Goal: Information Seeking & Learning: Understand process/instructions

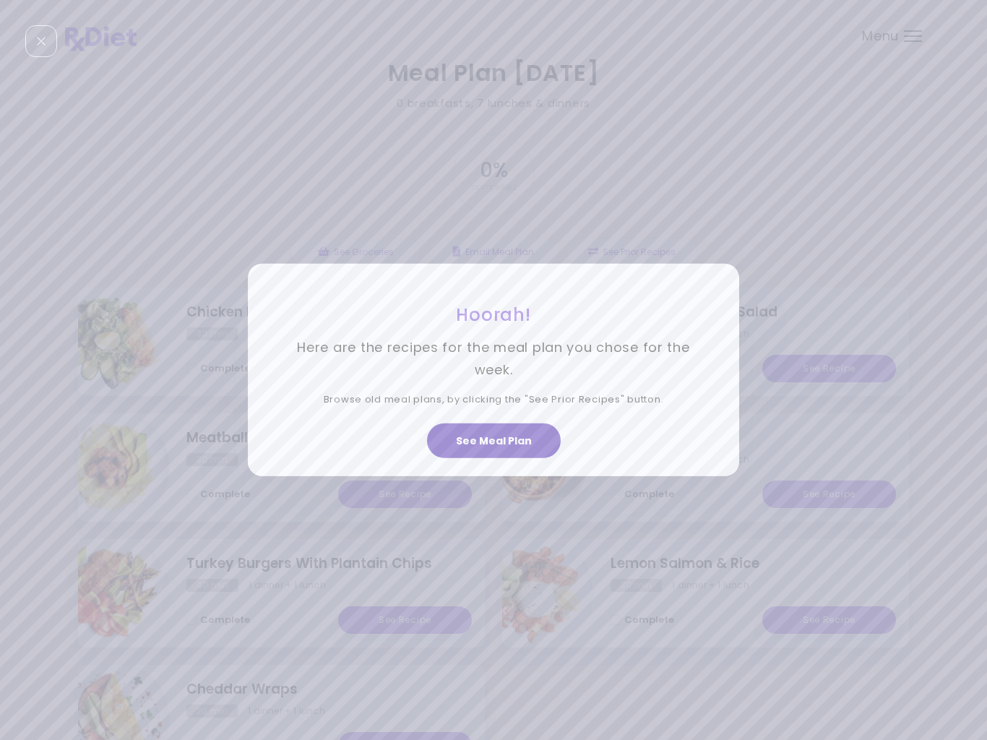
click at [519, 439] on button "See Meal Plan" at bounding box center [494, 440] width 134 height 35
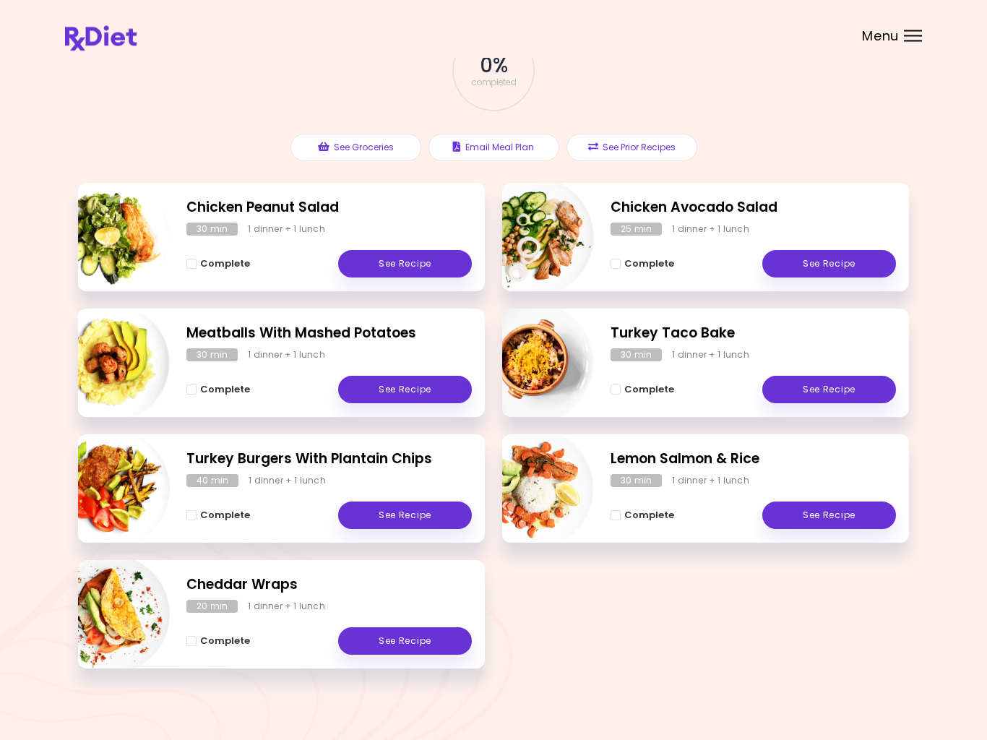
scroll to position [111, 0]
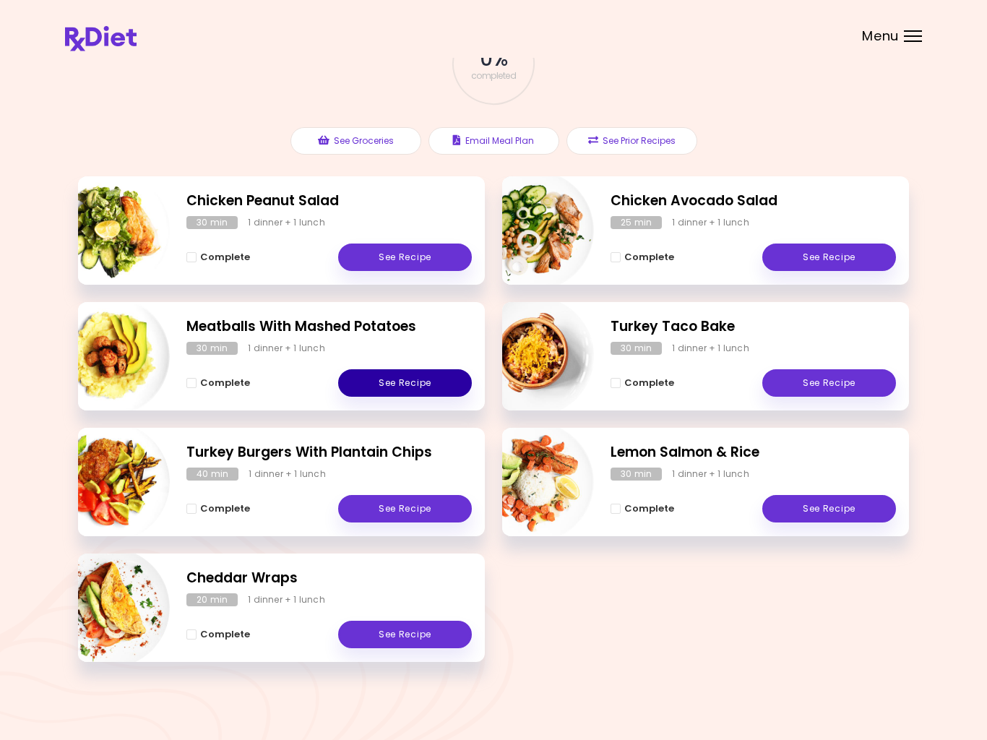
click at [408, 387] on link "See Recipe" at bounding box center [405, 382] width 134 height 27
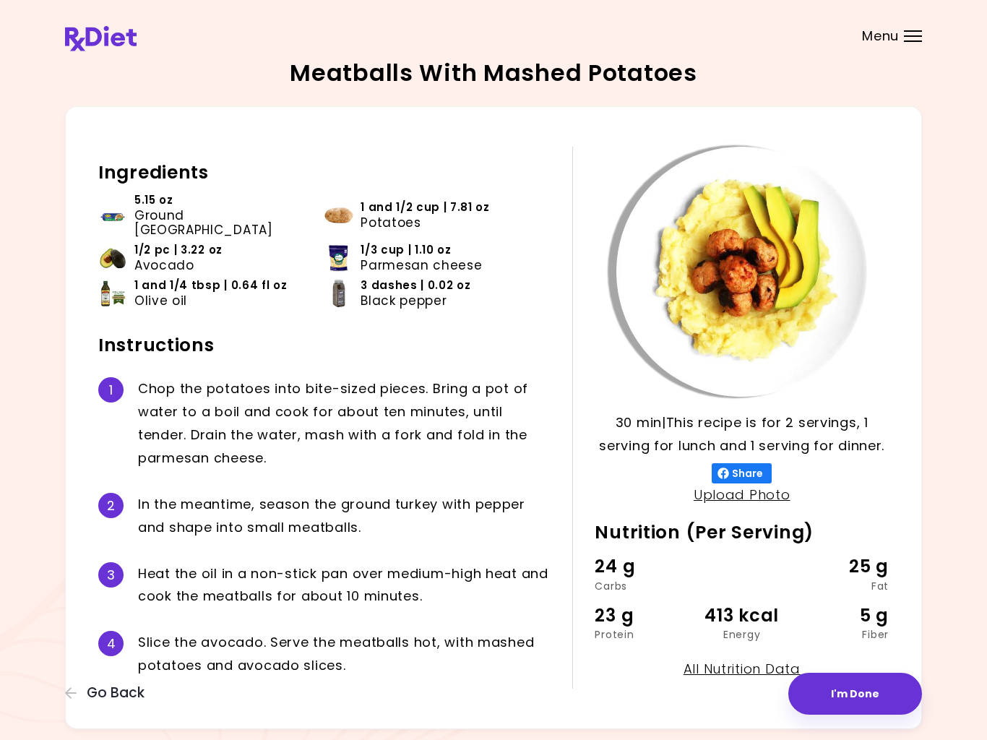
click at [86, 687] on button "Go Back" at bounding box center [108, 693] width 87 height 16
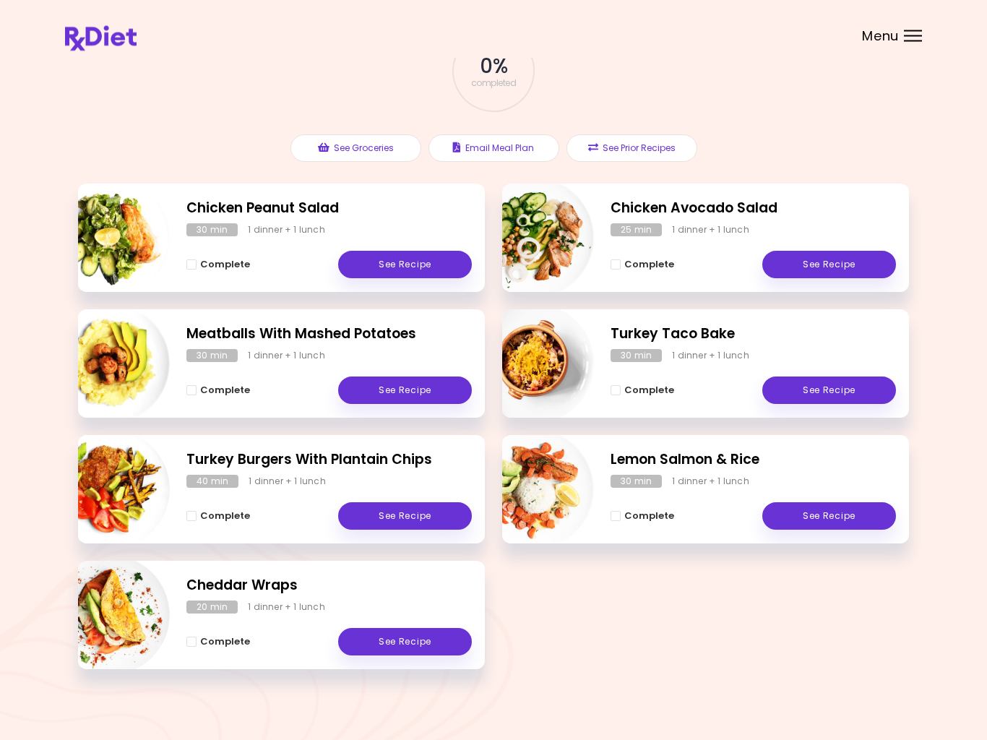
scroll to position [111, 0]
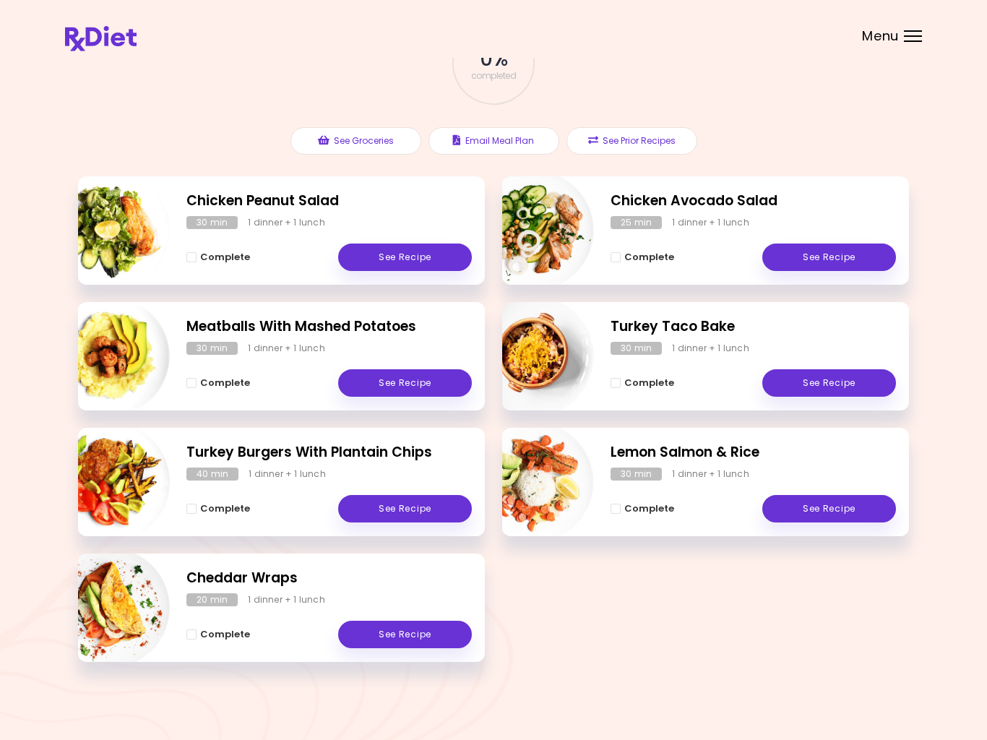
click at [641, 506] on span "Complete" at bounding box center [649, 509] width 50 height 12
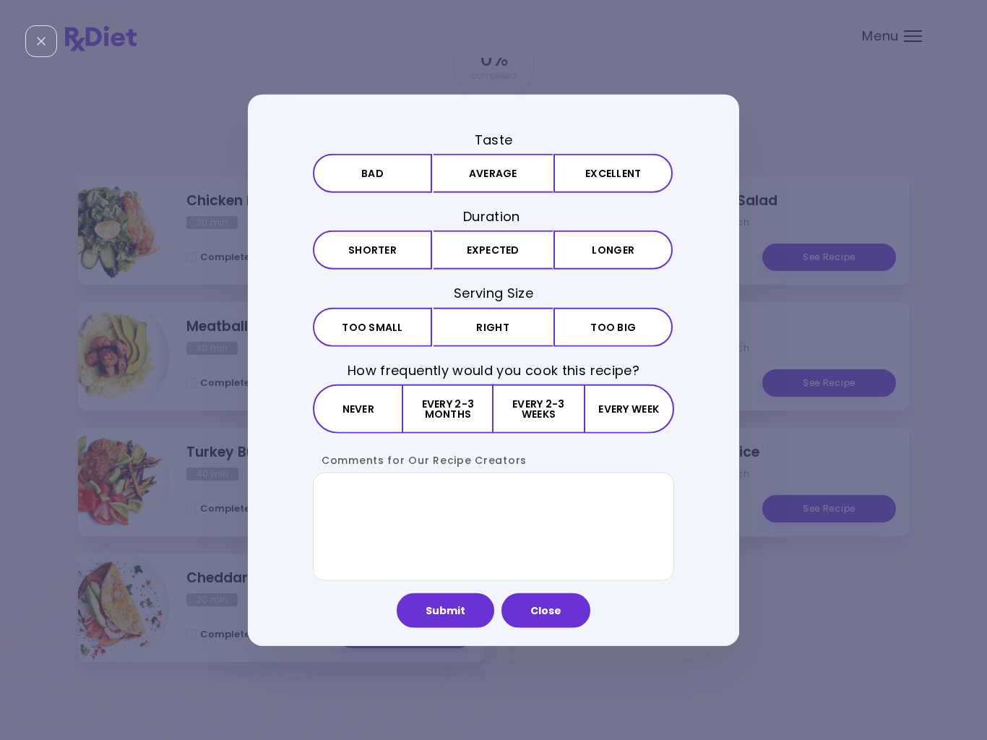
click at [598, 173] on button "Excellent" at bounding box center [612, 173] width 119 height 39
click at [516, 257] on button "Expected" at bounding box center [492, 249] width 119 height 39
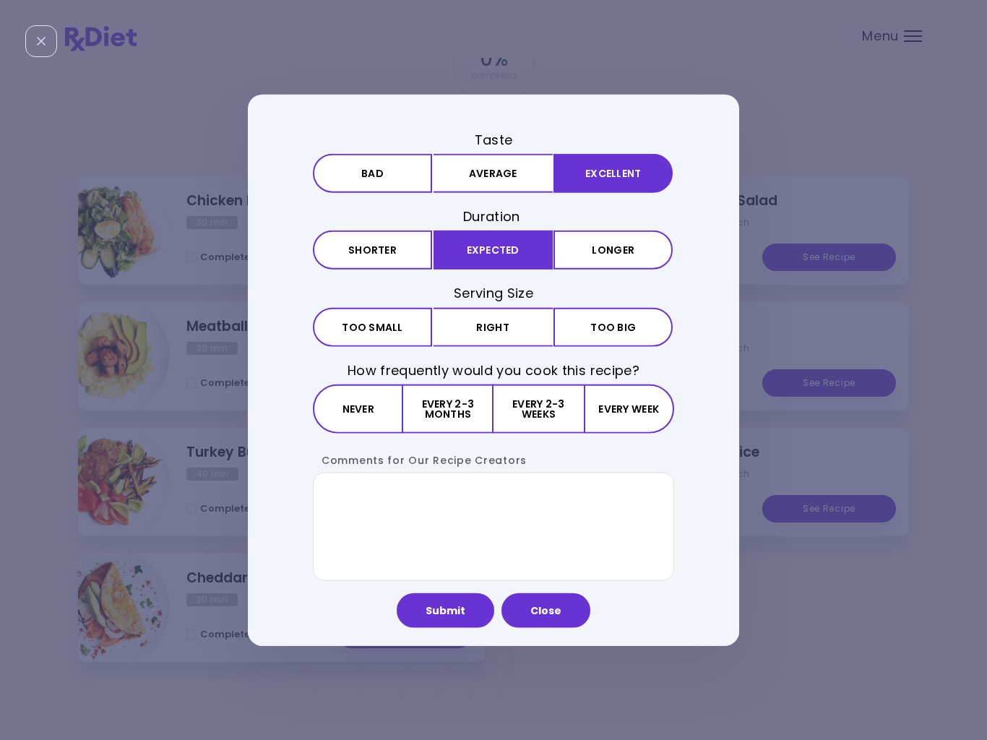
click at [518, 329] on button "Right" at bounding box center [492, 326] width 119 height 39
click at [467, 408] on button "Every 2-3 months" at bounding box center [448, 408] width 90 height 49
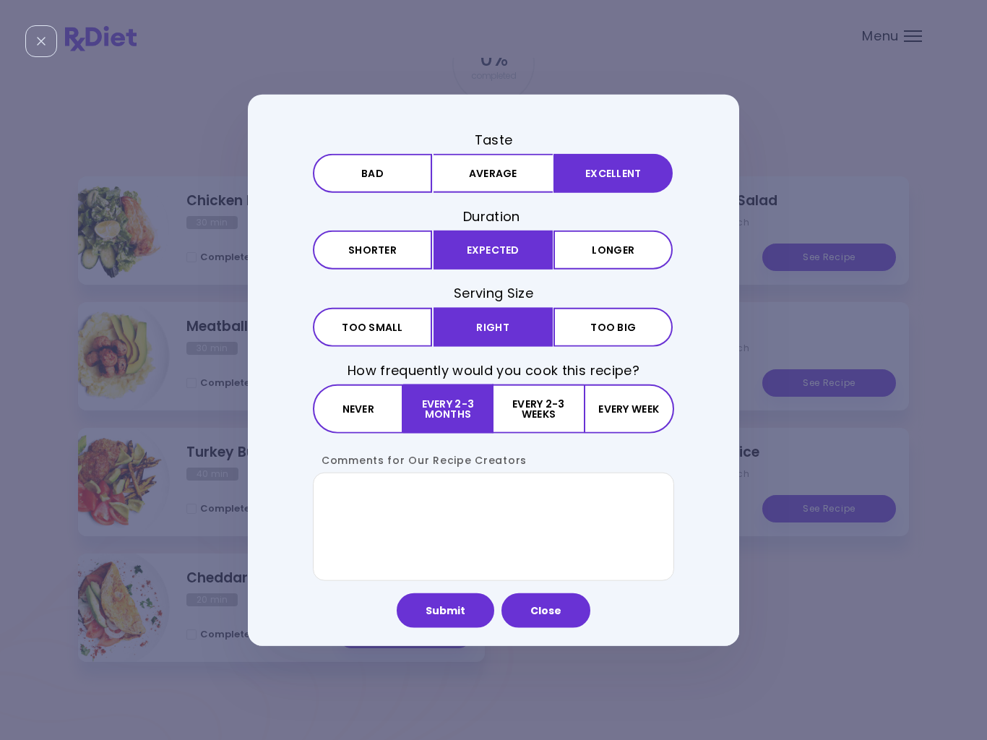
click at [554, 611] on button "Close" at bounding box center [545, 609] width 89 height 35
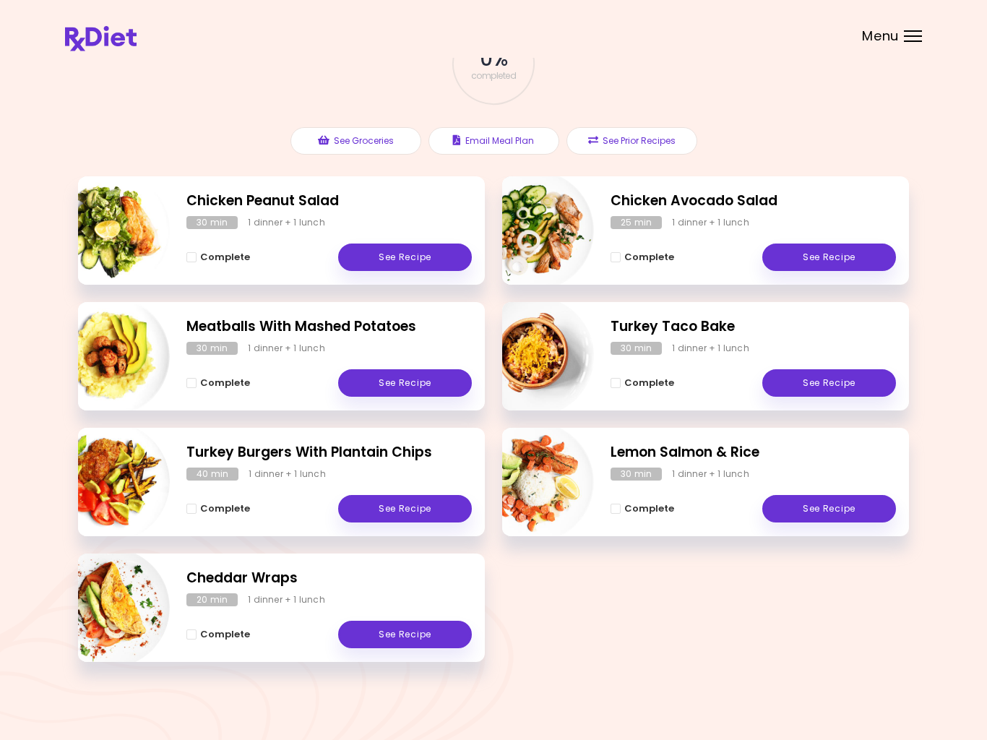
click at [823, 383] on link "See Recipe" at bounding box center [829, 382] width 134 height 27
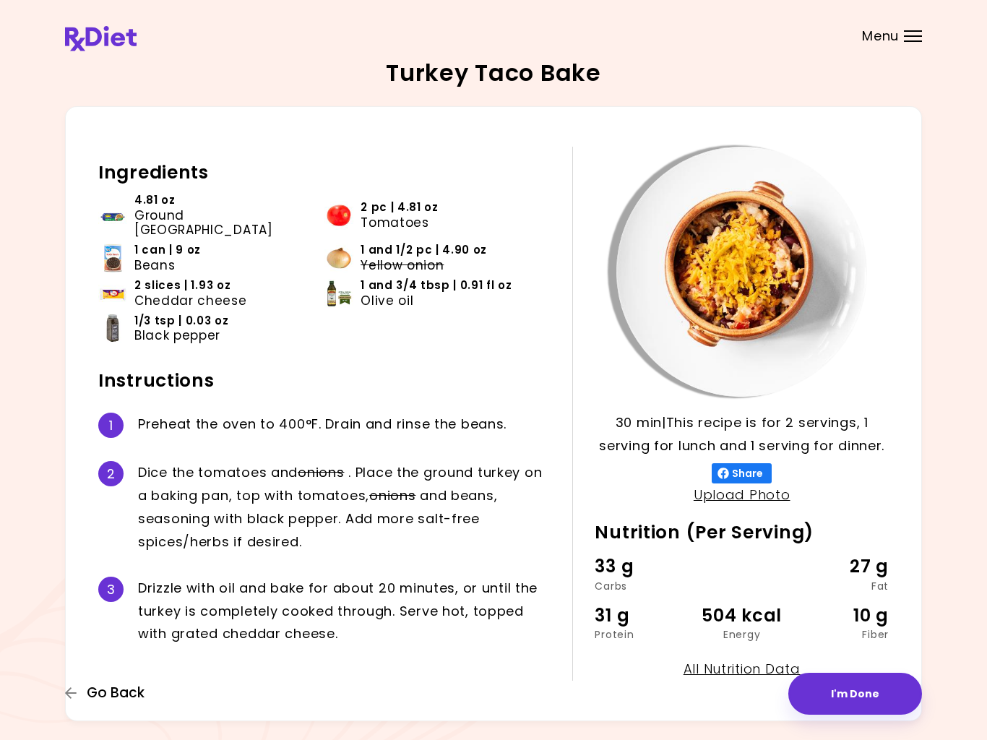
click at [96, 698] on span "Go Back" at bounding box center [116, 693] width 58 height 16
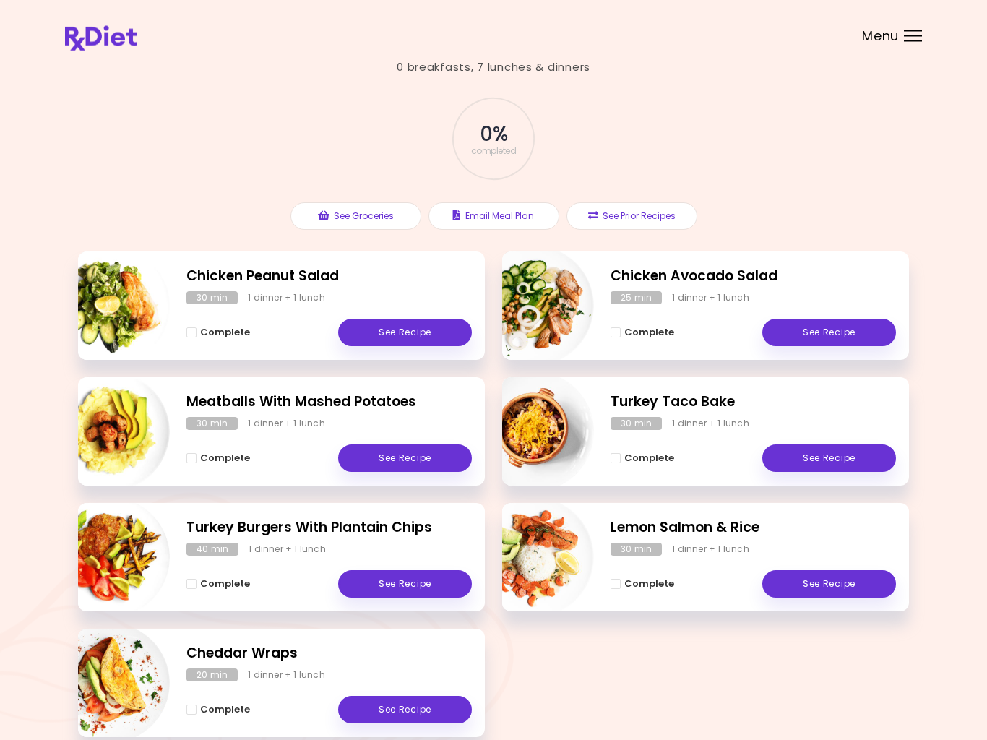
scroll to position [111, 0]
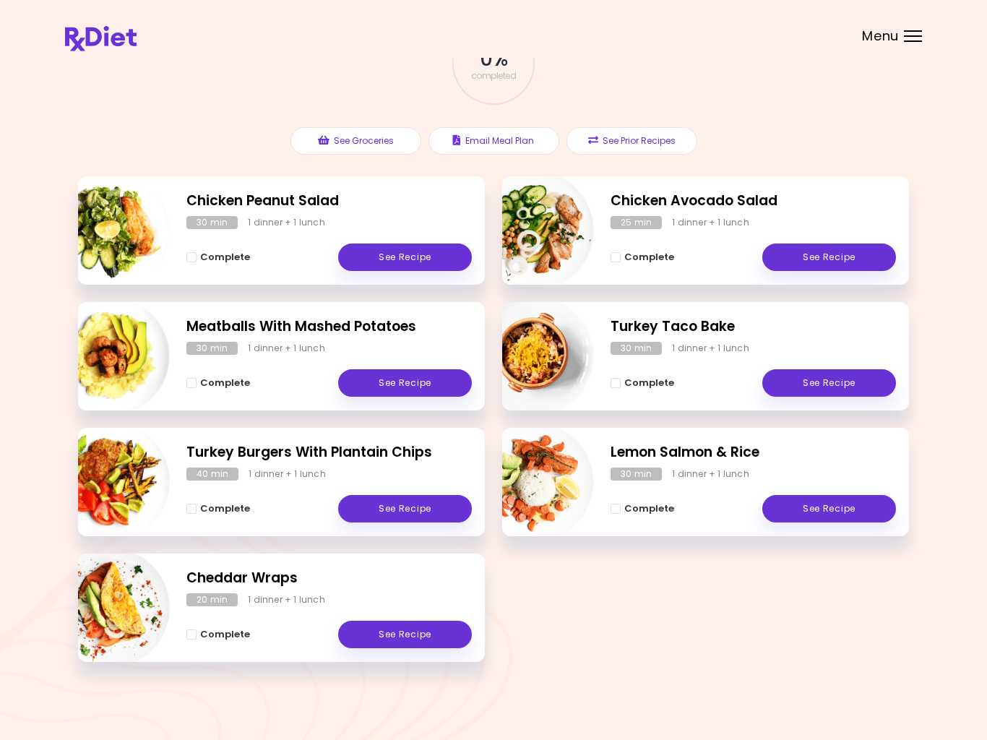
click at [421, 509] on link "See Recipe" at bounding box center [405, 508] width 134 height 27
